Goal: Task Accomplishment & Management: Complete application form

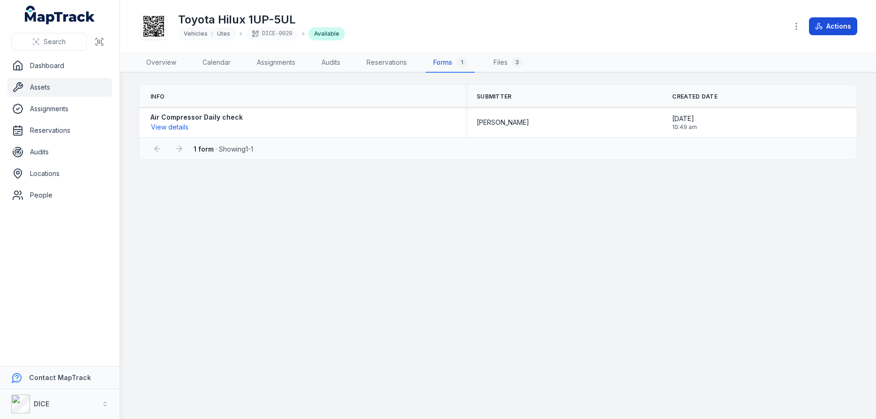
click at [842, 27] on button "Actions" at bounding box center [833, 26] width 48 height 18
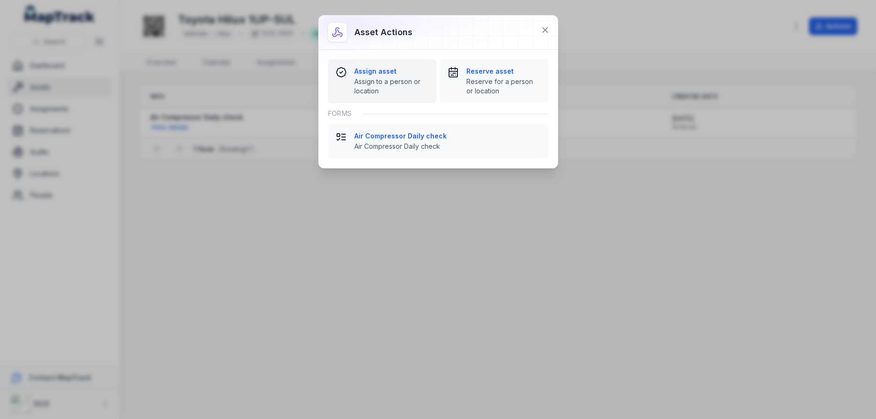
click at [375, 80] on span "Assign to a person or location" at bounding box center [391, 86] width 75 height 19
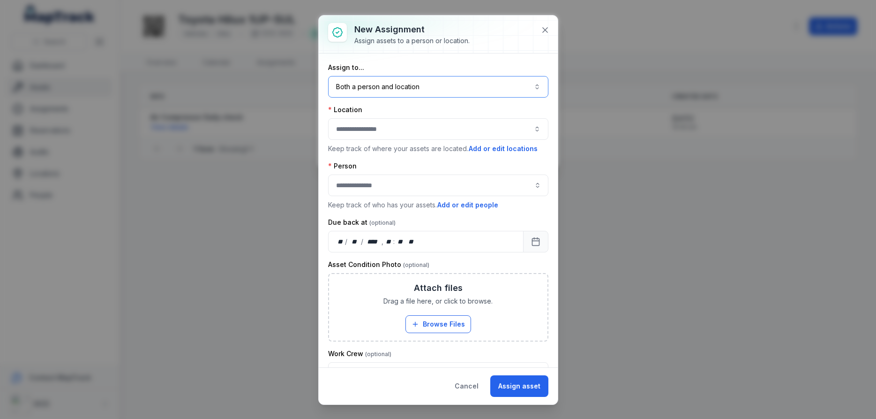
click at [405, 88] on button "Both a person and location ****" at bounding box center [438, 87] width 220 height 22
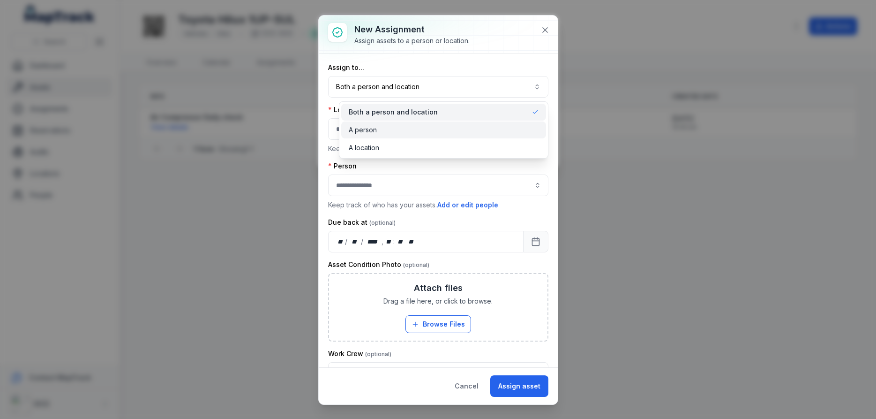
click at [368, 131] on span "A person" at bounding box center [363, 129] width 28 height 9
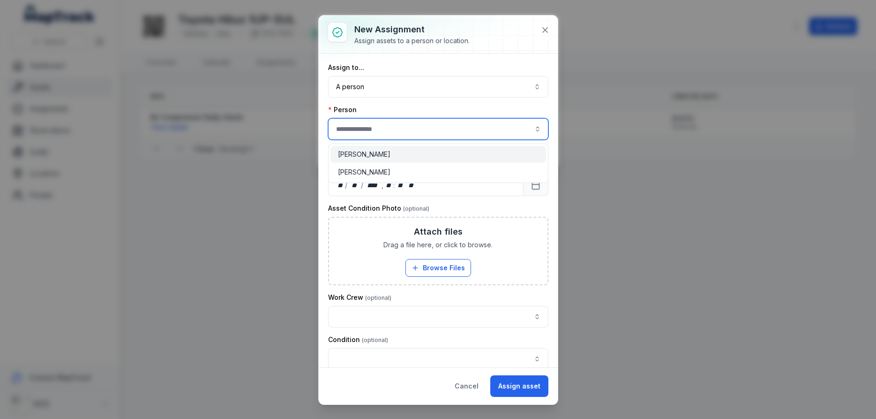
click at [371, 129] on input "assignment-add:person-label" at bounding box center [438, 129] width 220 height 22
type input "**********"
click at [370, 154] on span "[PERSON_NAME]" at bounding box center [364, 154] width 53 height 9
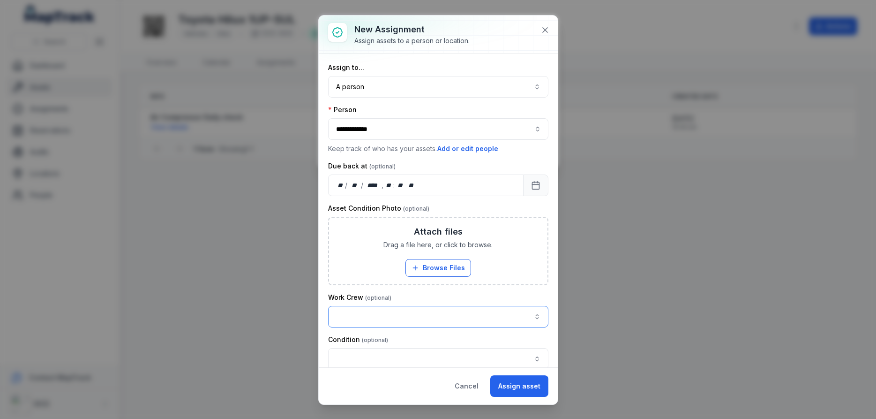
click at [536, 316] on button "button" at bounding box center [438, 317] width 220 height 22
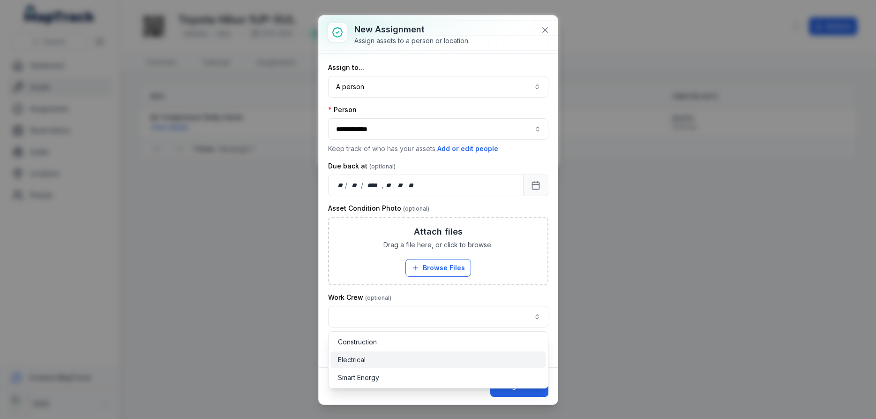
click at [354, 360] on span "Electrical" at bounding box center [352, 359] width 28 height 9
click at [505, 293] on div "**********" at bounding box center [438, 310] width 220 height 35
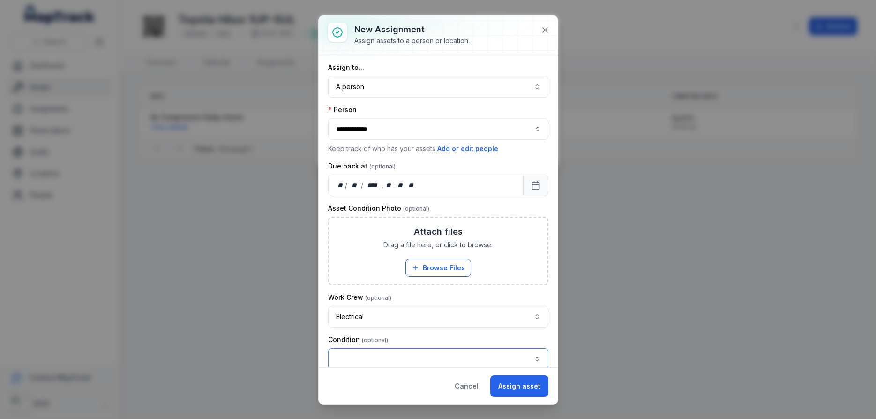
click at [537, 359] on button "button" at bounding box center [438, 359] width 220 height 22
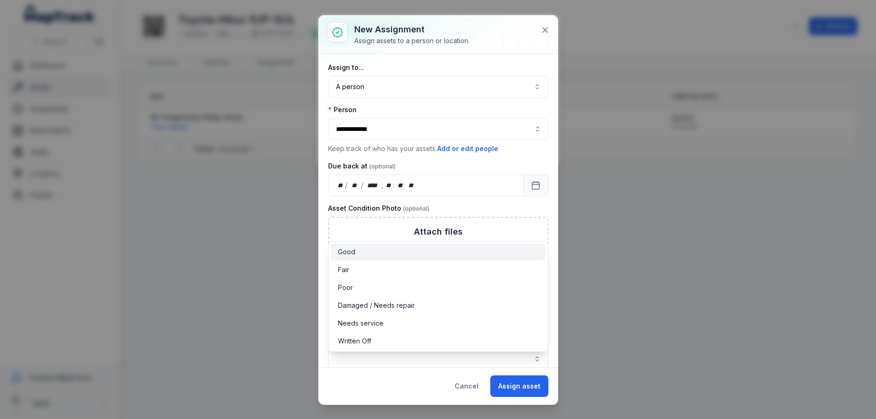
click at [351, 251] on span "Good" at bounding box center [346, 251] width 17 height 9
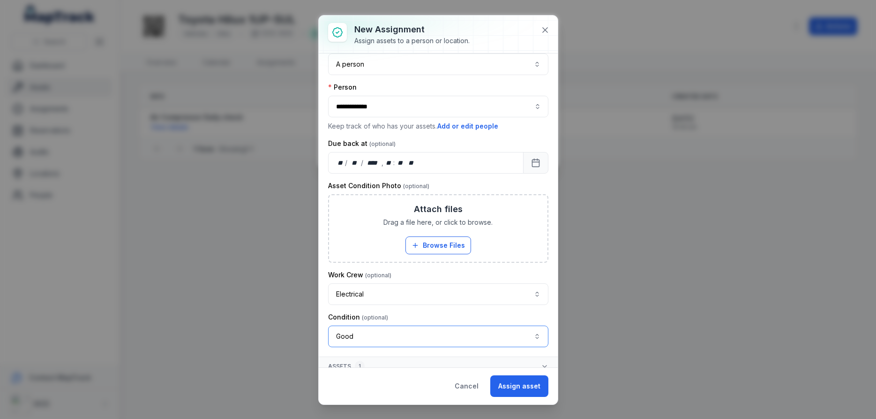
scroll to position [31, 0]
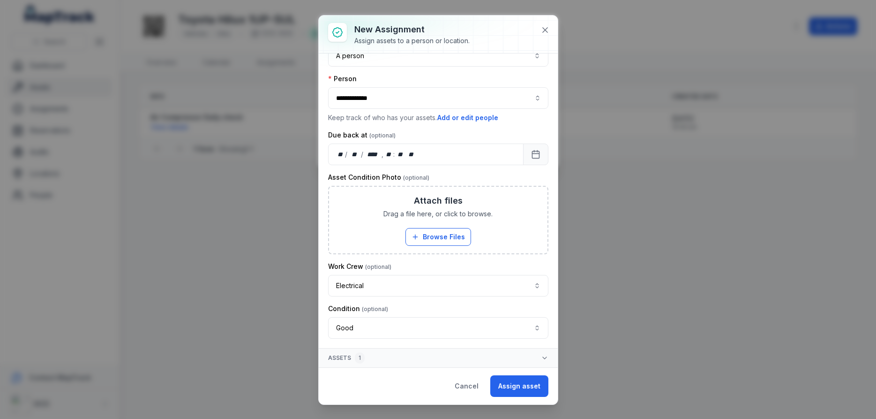
click at [543, 356] on icon "button" at bounding box center [545, 358] width 8 height 8
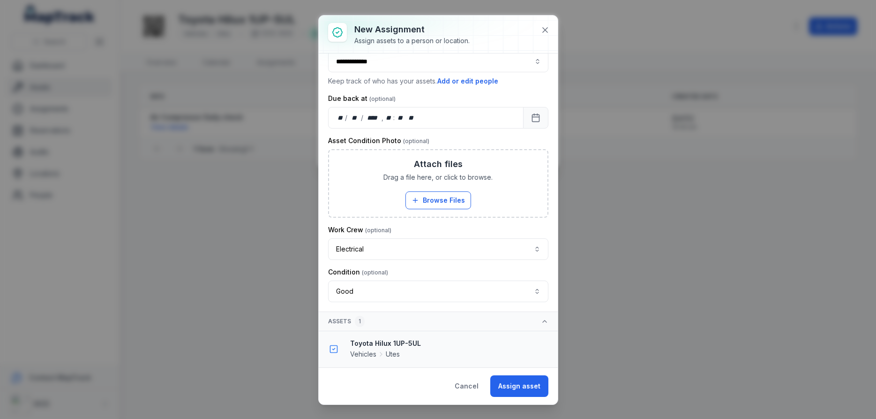
click at [402, 346] on strong "Toyota Hilux 1UP-5UL" at bounding box center [450, 342] width 200 height 9
click at [526, 386] on button "Assign asset" at bounding box center [519, 386] width 58 height 22
